Goal: Task Accomplishment & Management: Complete application form

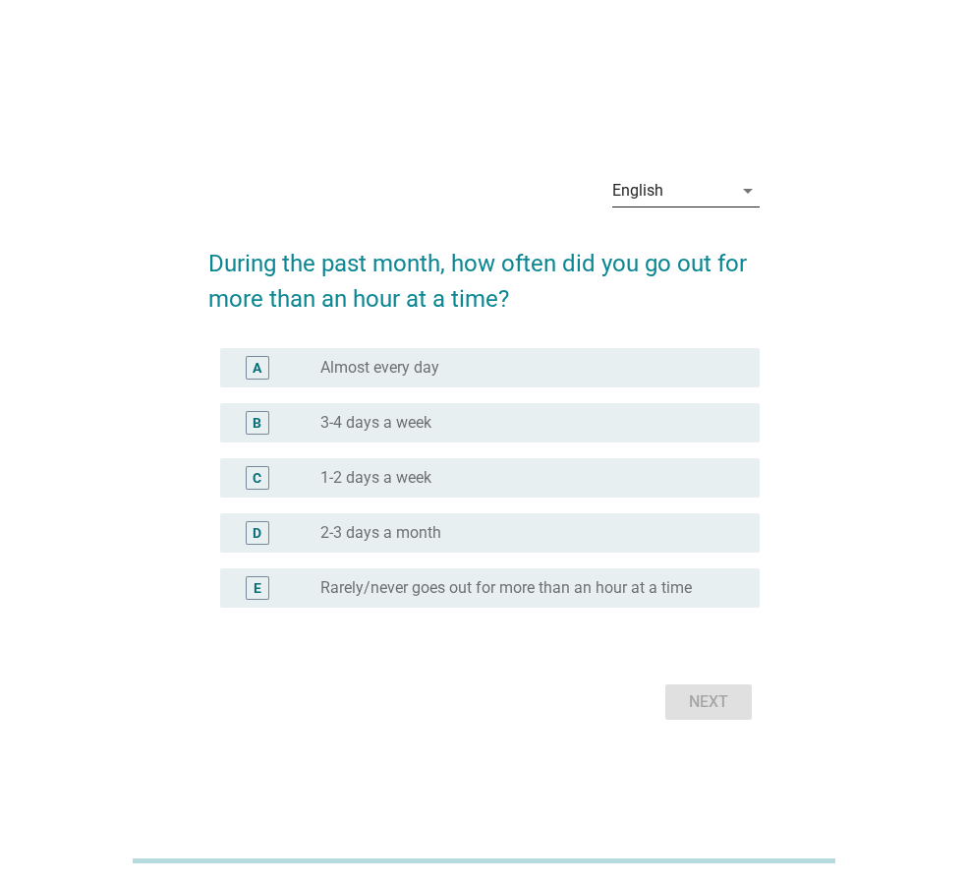
click at [666, 178] on div "English" at bounding box center [672, 190] width 120 height 31
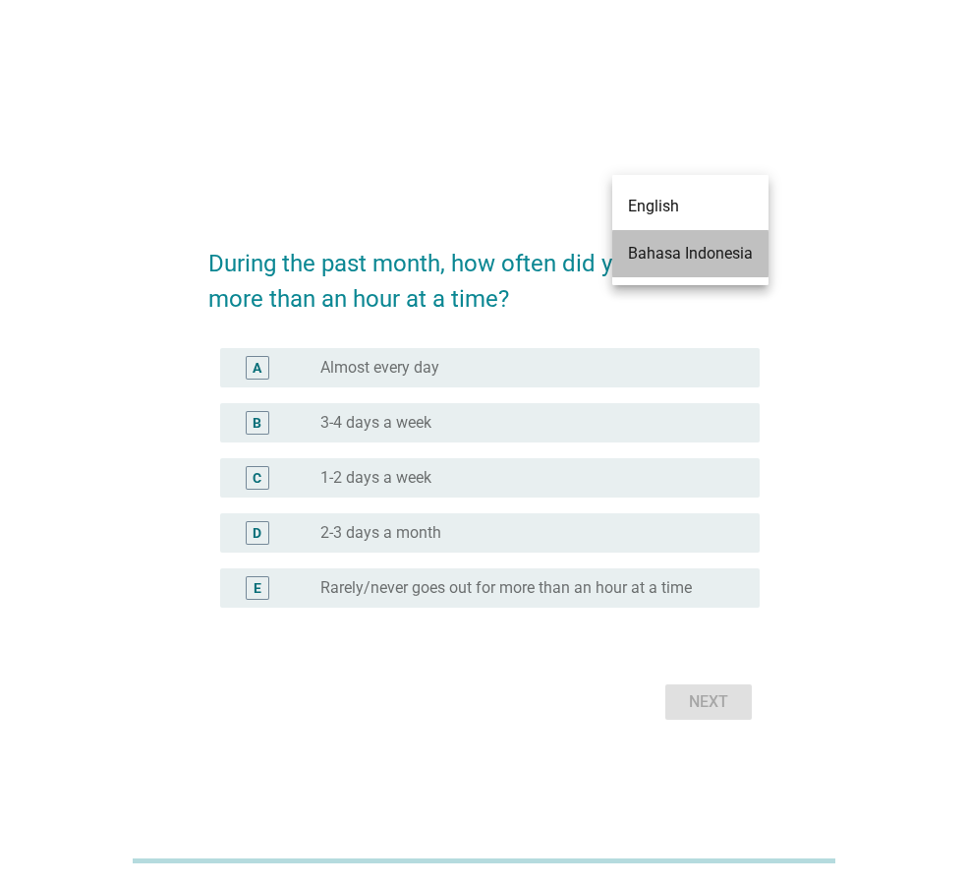
click at [673, 259] on div "Bahasa Indonesia" at bounding box center [690, 254] width 125 height 24
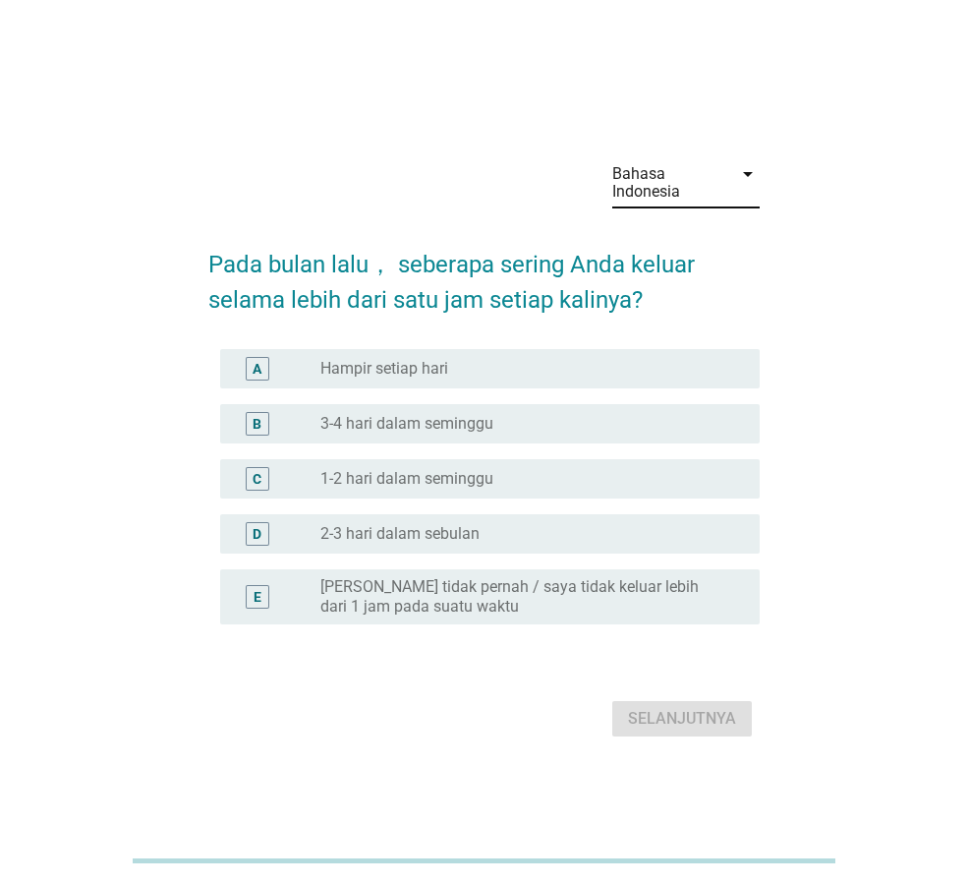
click at [644, 547] on div "D radio_button_unchecked 2-3 hari dalam sebulan" at bounding box center [490, 533] width 540 height 39
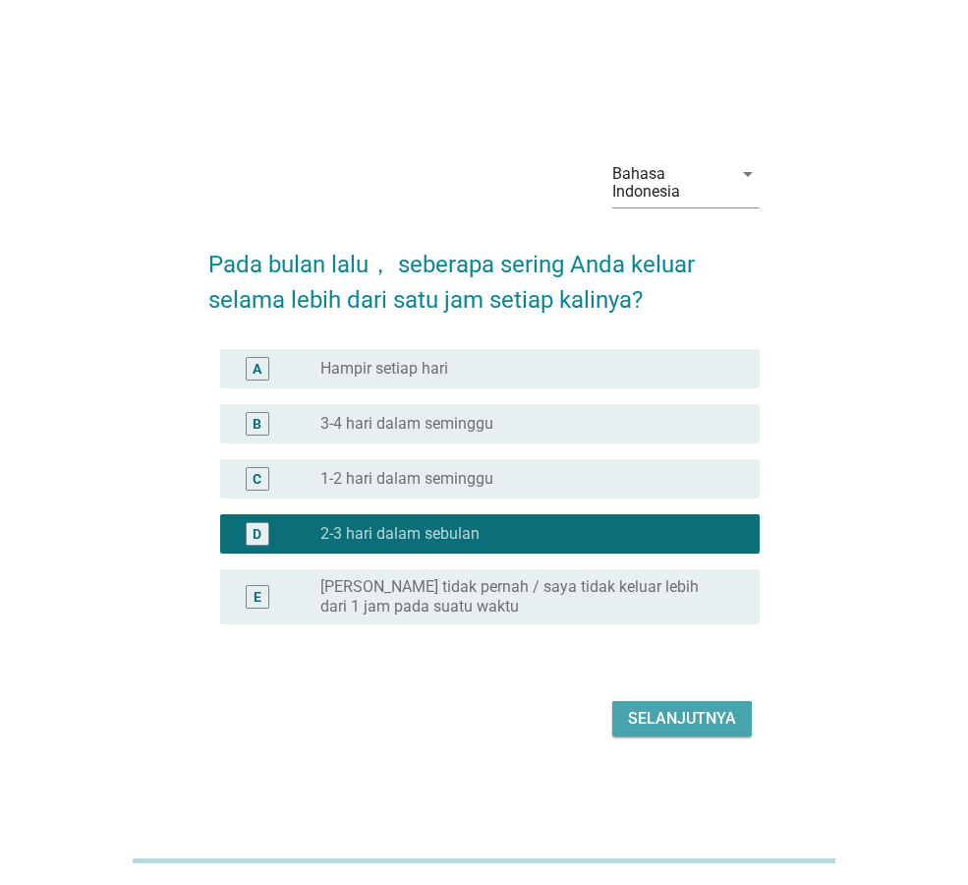
click at [675, 727] on div "Selanjutnya" at bounding box center [682, 719] width 108 height 24
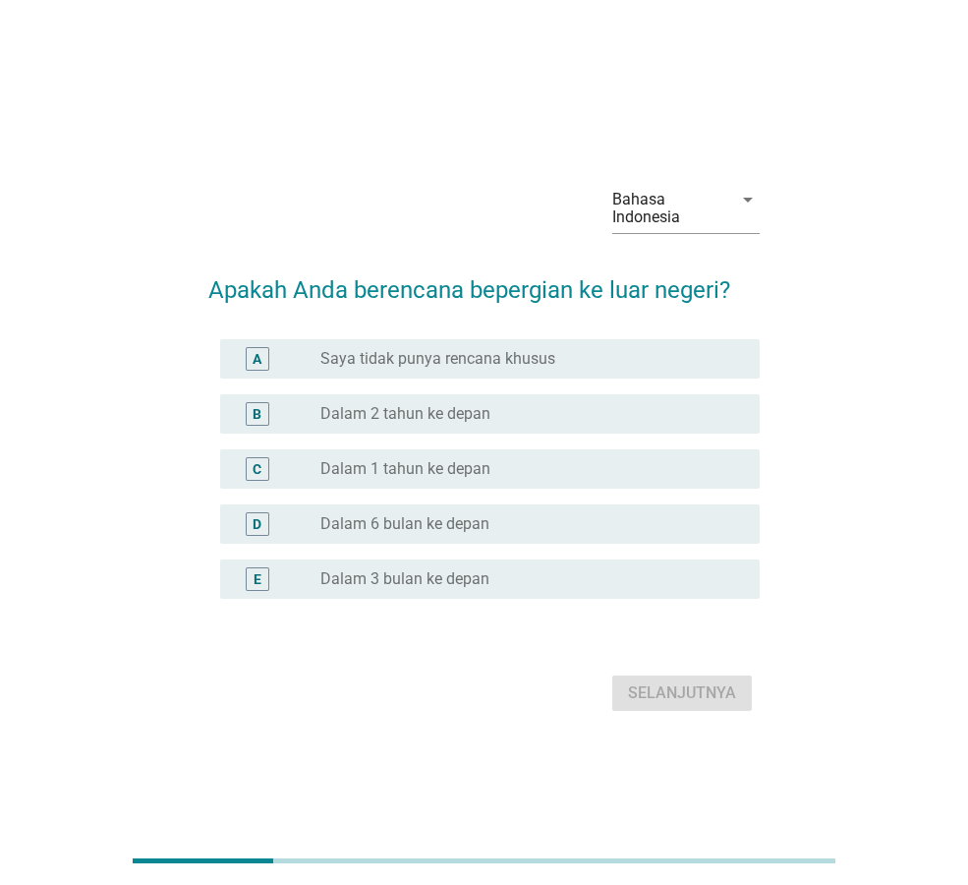
click at [593, 364] on div "radio_button_unchecked Saya tidak punya rencana khusus" at bounding box center [524, 359] width 408 height 20
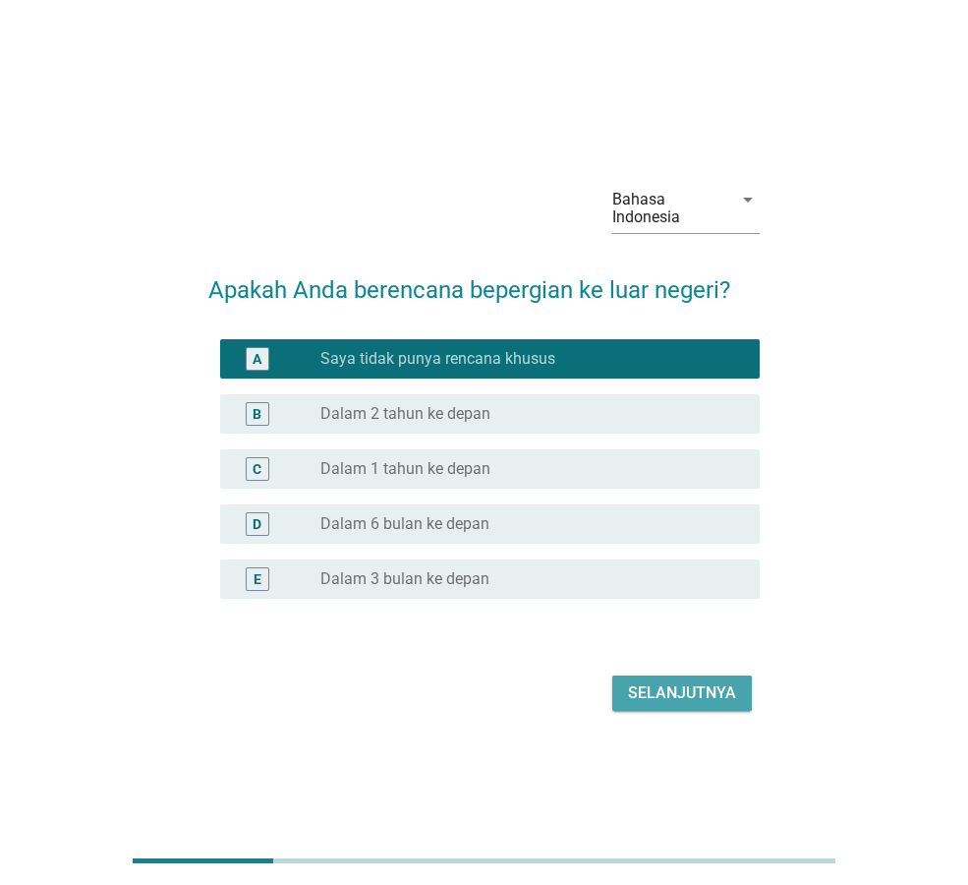
click at [664, 697] on div "Selanjutnya" at bounding box center [682, 693] width 108 height 24
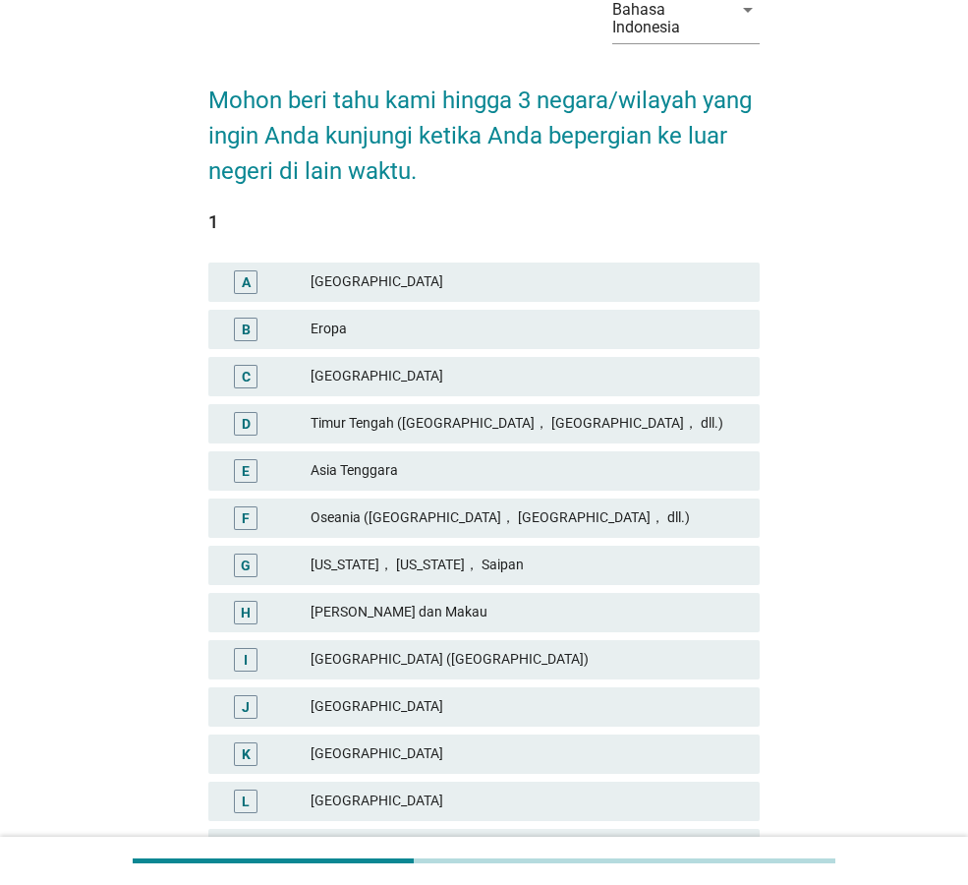
scroll to position [306, 0]
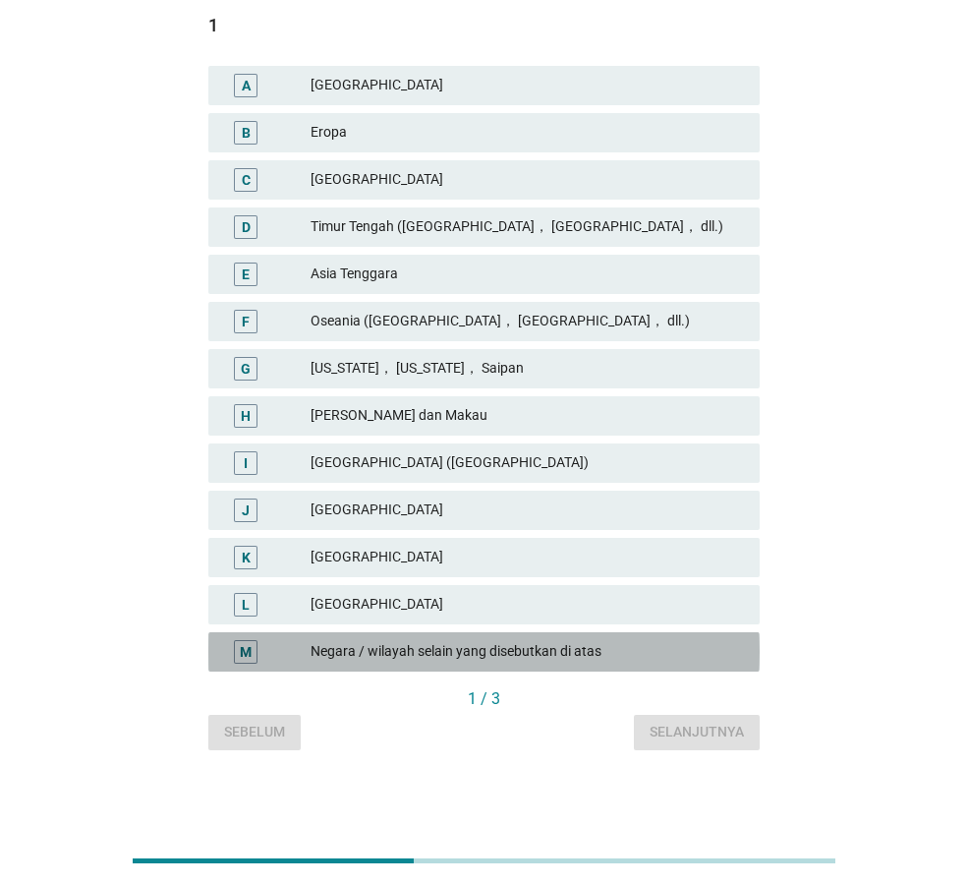
click at [577, 641] on div "Negara / wilayah selain yang disebutkan di atas" at bounding box center [528, 652] width 434 height 24
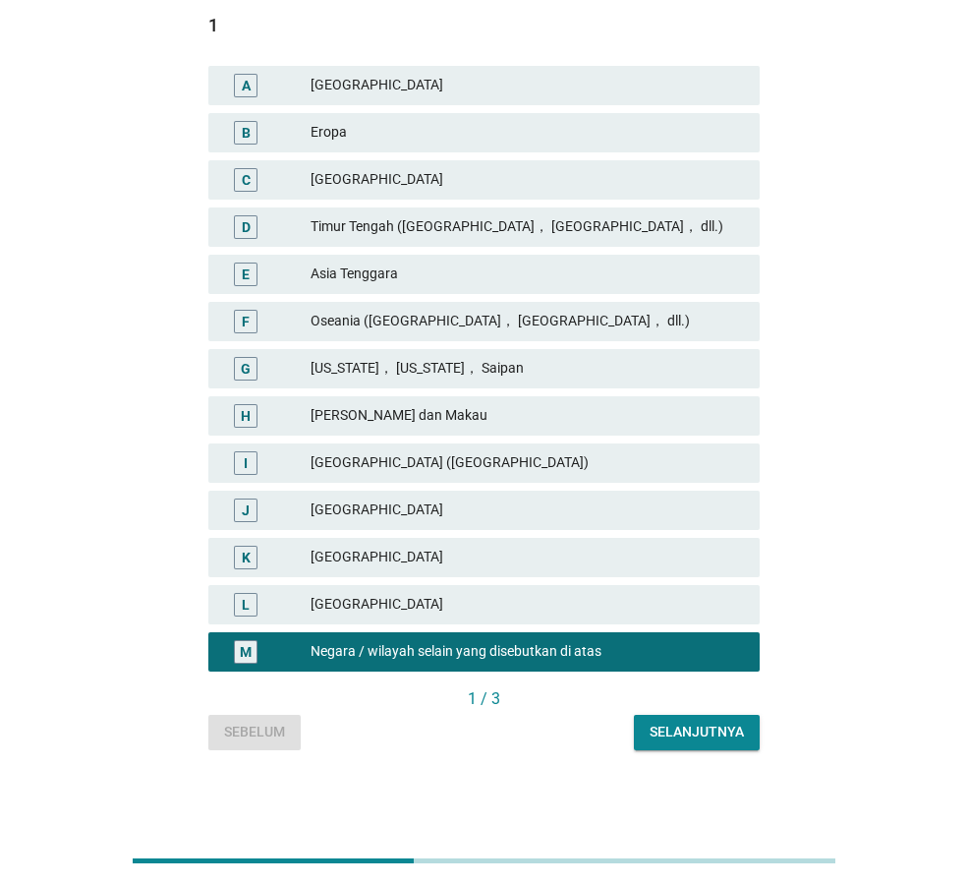
click at [664, 734] on div "Selanjutnya" at bounding box center [697, 732] width 94 height 21
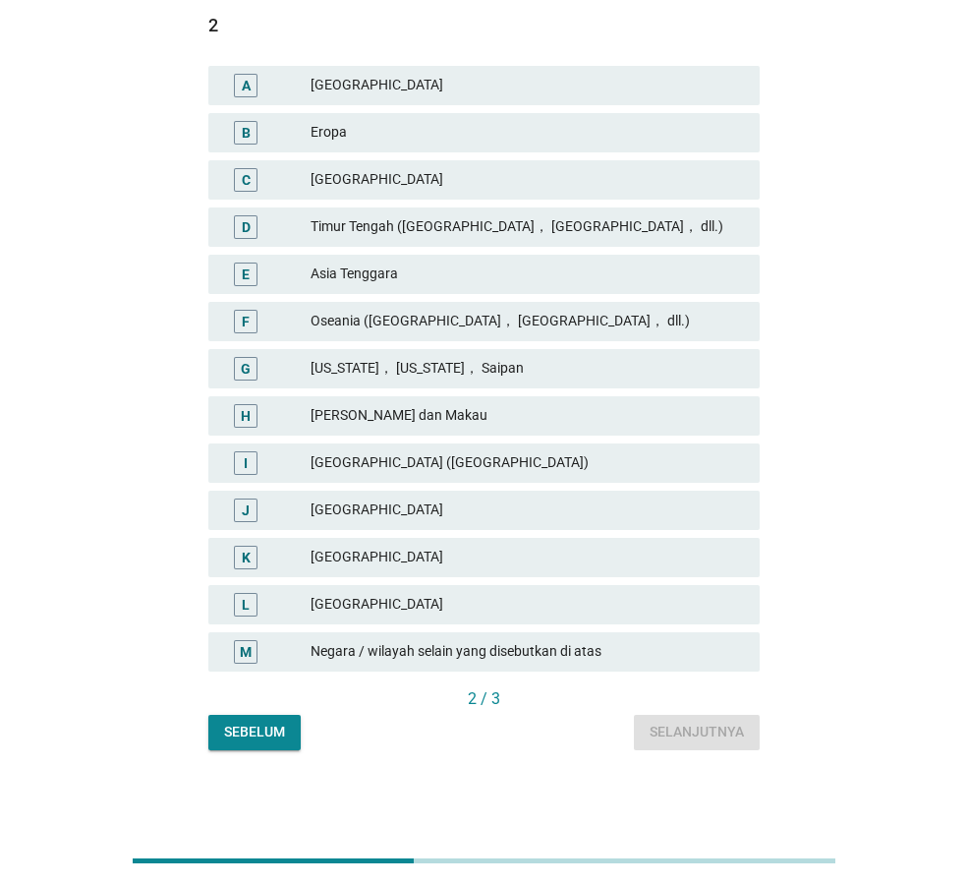
click at [386, 657] on div "Negara / wilayah selain yang disebutkan di atas" at bounding box center [528, 652] width 434 height 24
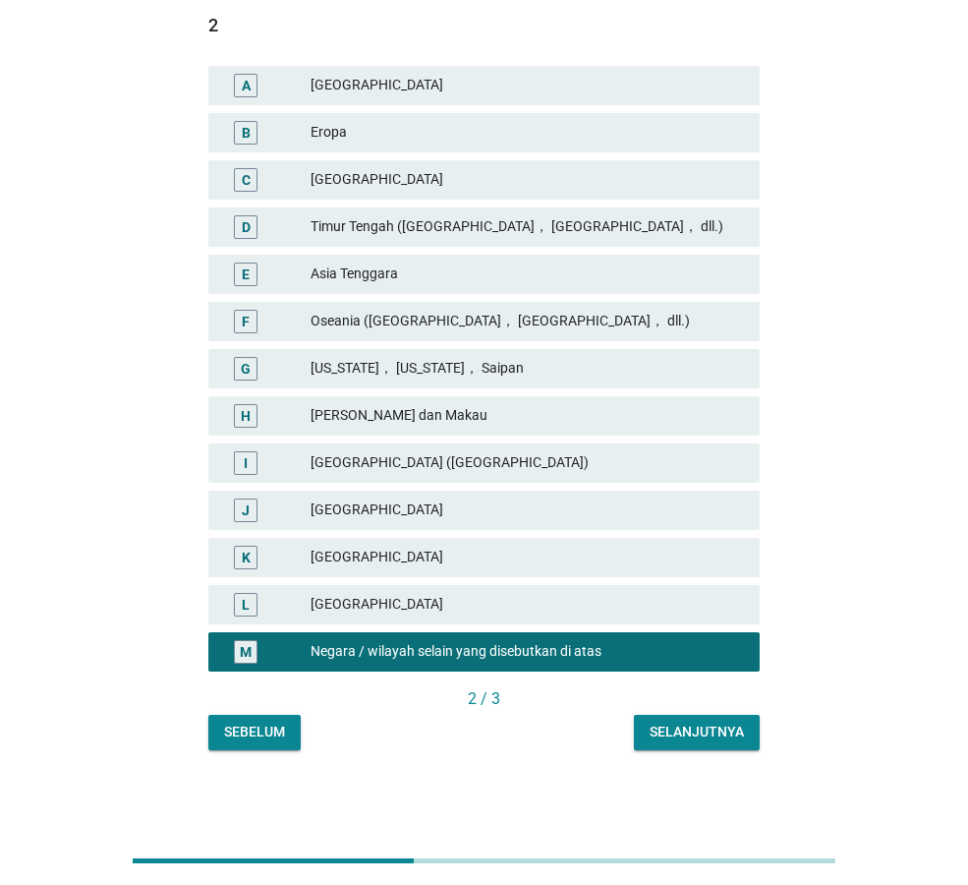
click at [704, 736] on div "Selanjutnya" at bounding box center [697, 732] width 94 height 21
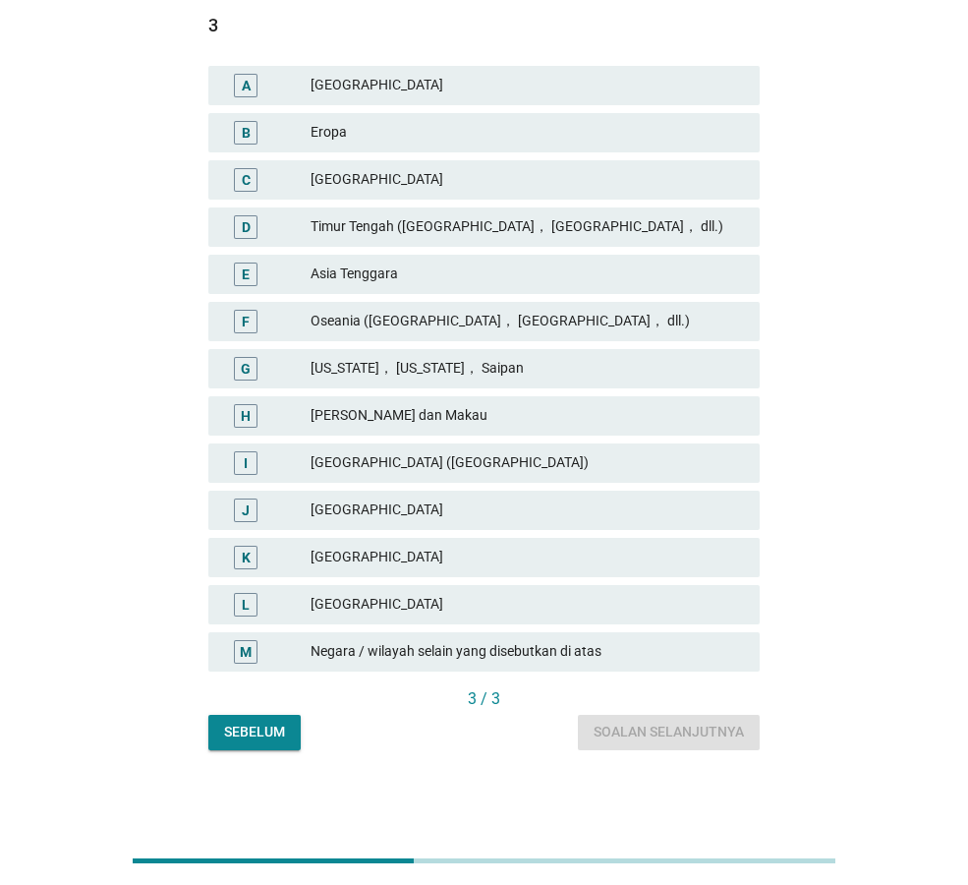
click at [359, 650] on div "Negara / wilayah selain yang disebutkan di atas" at bounding box center [528, 652] width 434 height 24
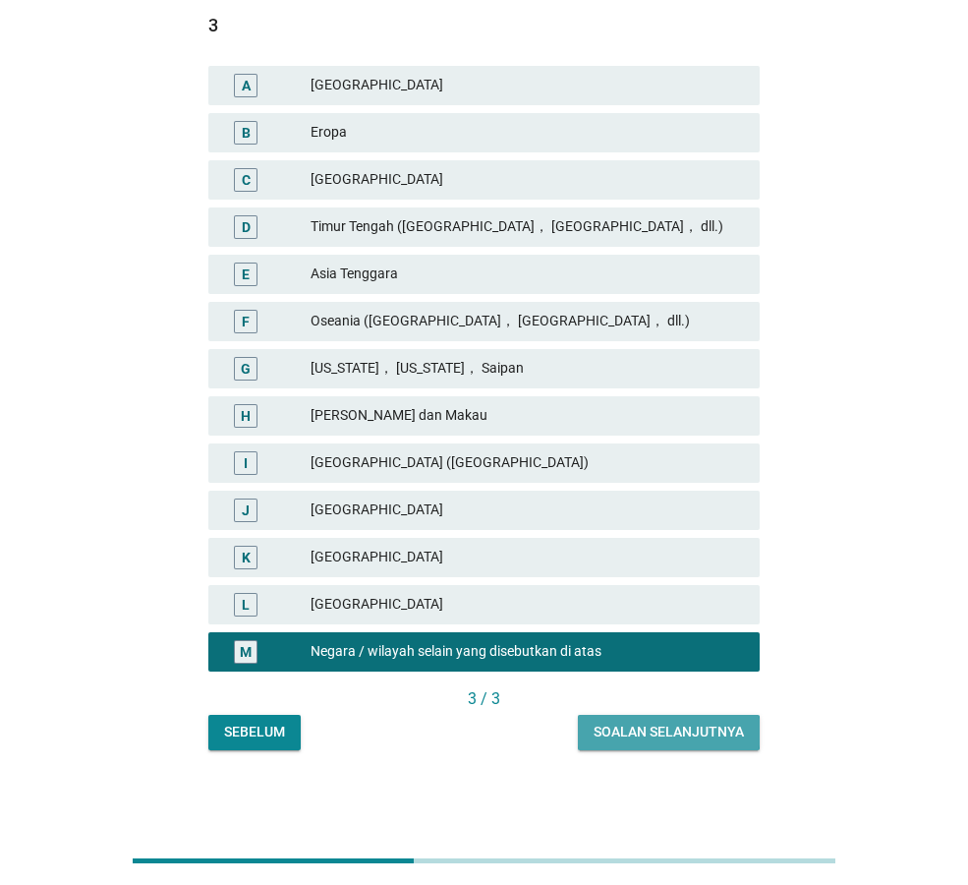
click at [688, 728] on div "Soalan selanjutnya" at bounding box center [669, 732] width 150 height 21
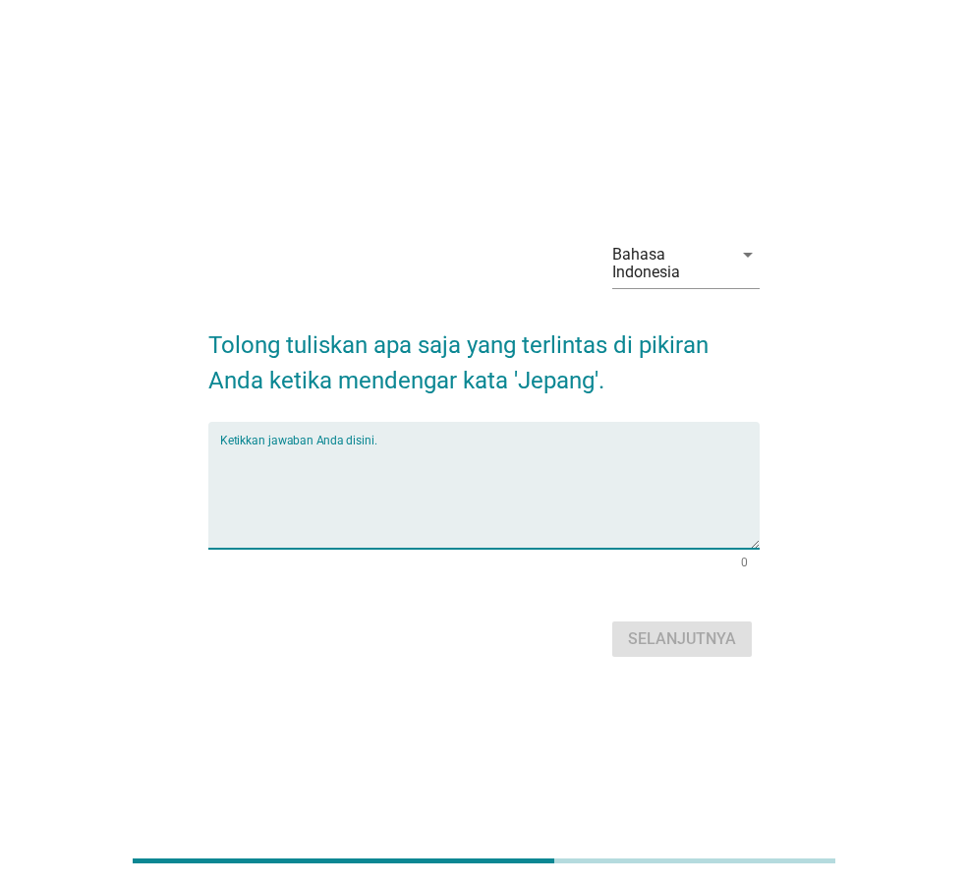
click at [379, 505] on textarea "Ketikkan jawaban Anda disini." at bounding box center [490, 496] width 540 height 103
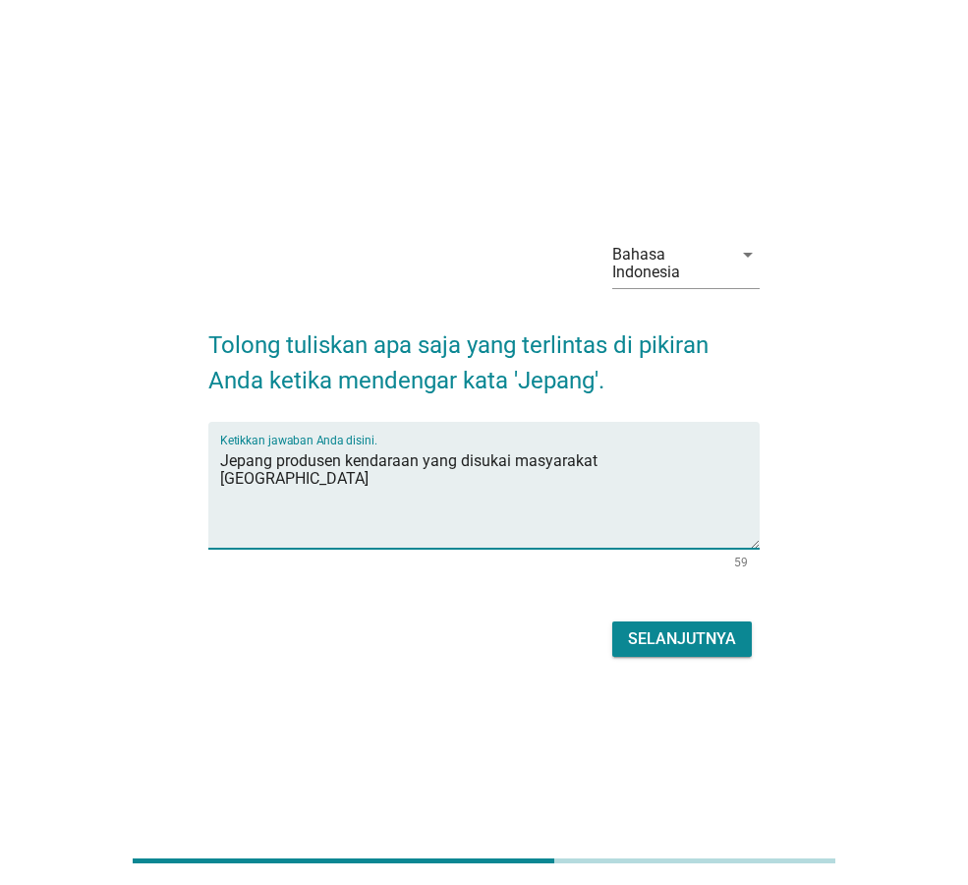
type textarea "Jepang produsen kendaraan yang disukai masyarakat [GEOGRAPHIC_DATA]"
click at [633, 651] on button "Selanjutnya" at bounding box center [682, 638] width 140 height 35
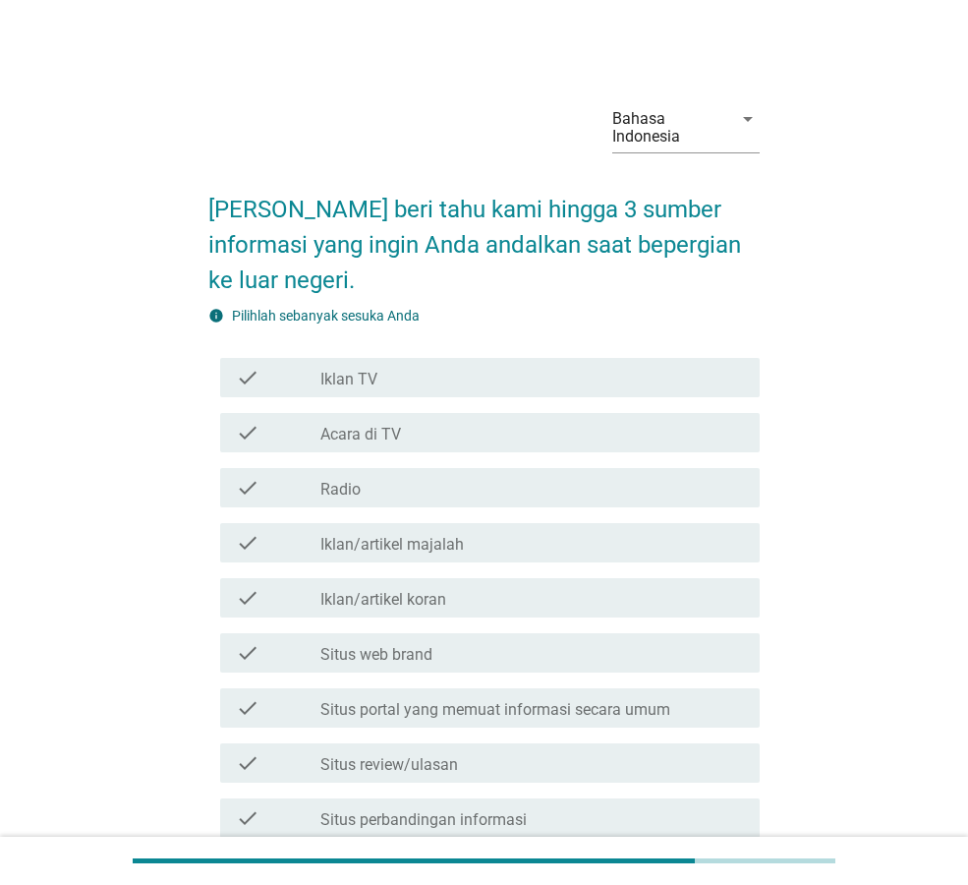
scroll to position [492, 0]
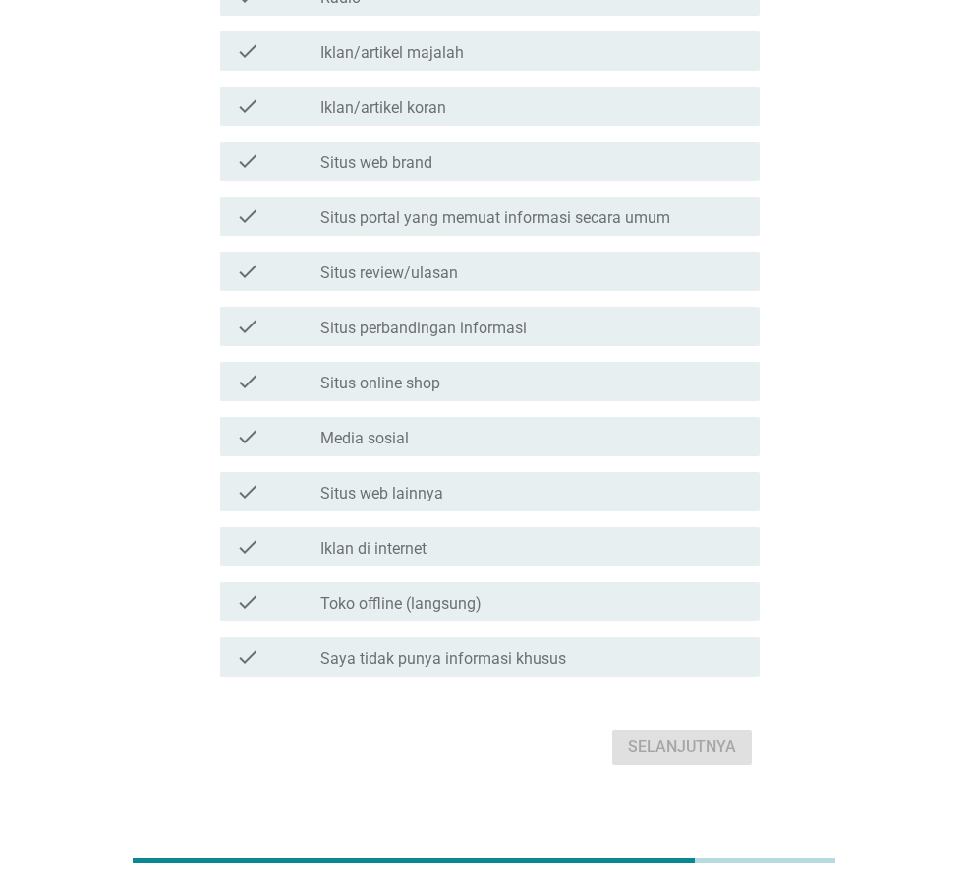
click at [626, 658] on div "check_box_outline_blank Saya tidak punya informasi khusus" at bounding box center [532, 657] width 424 height 24
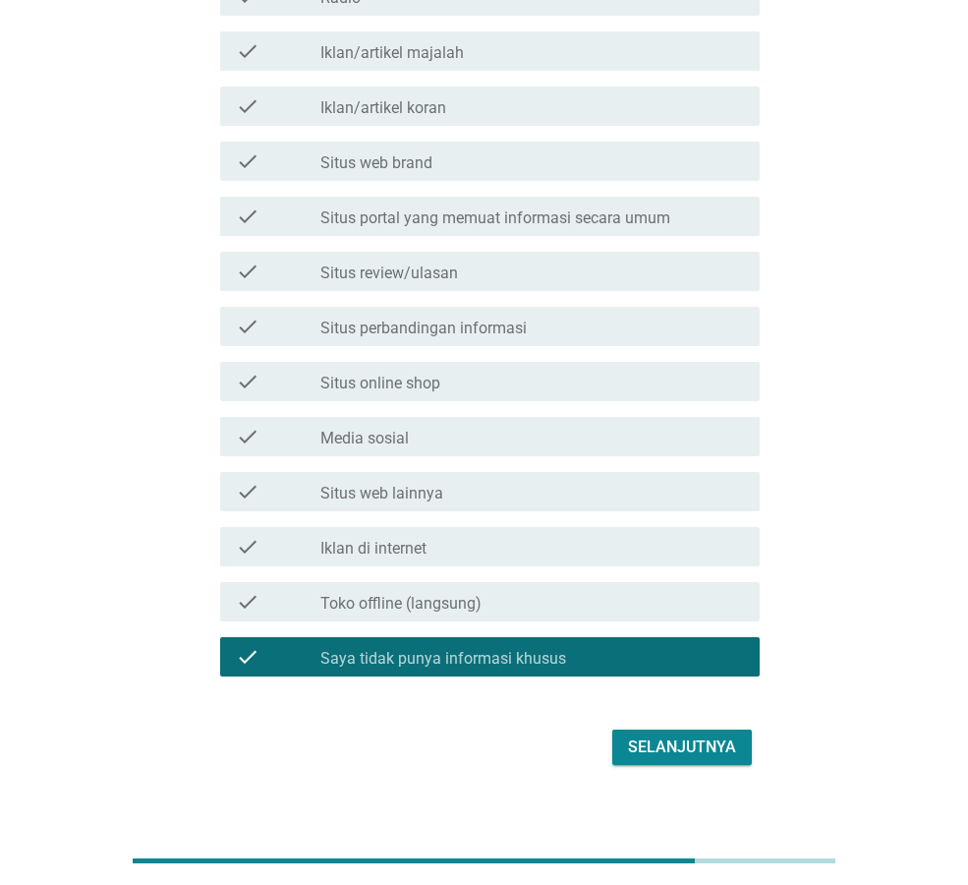
click at [659, 750] on div "Selanjutnya" at bounding box center [682, 747] width 108 height 24
